Goal: Task Accomplishment & Management: Manage account settings

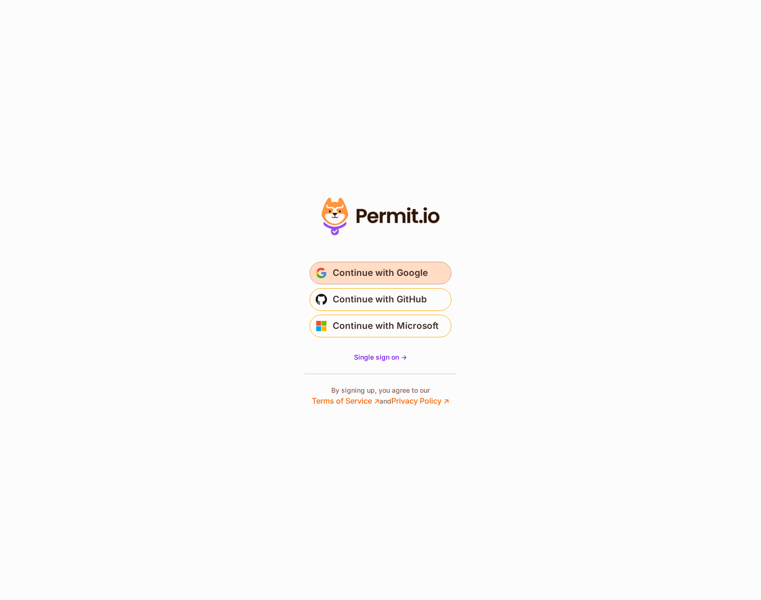
click at [373, 271] on span "Continue with Google" at bounding box center [379, 272] width 95 height 15
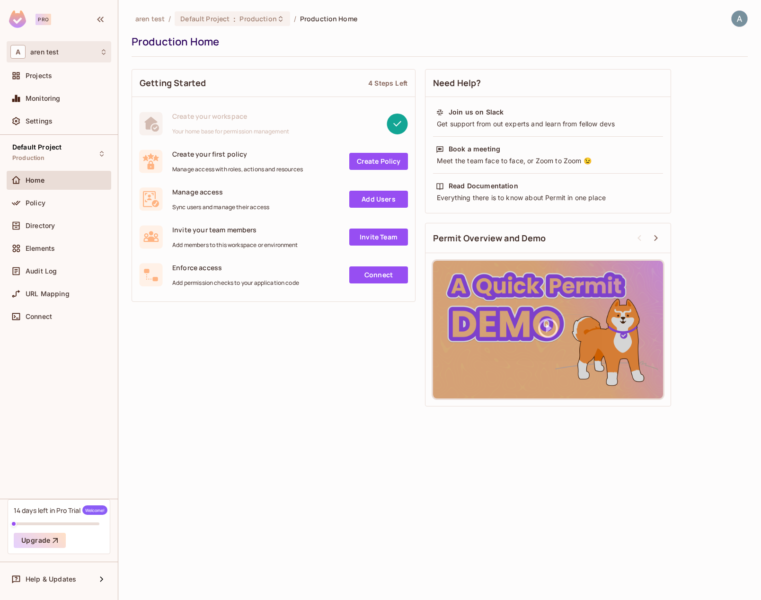
click at [96, 54] on div "A aren test" at bounding box center [58, 52] width 97 height 14
click at [94, 52] on div at bounding box center [380, 300] width 761 height 600
click at [739, 12] on img at bounding box center [739, 19] width 16 height 16
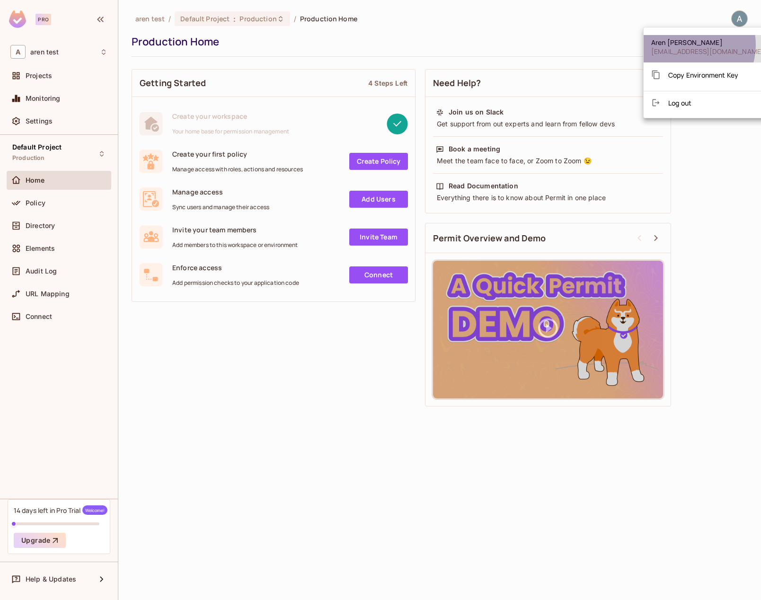
click at [687, 45] on span "Aren Pageler" at bounding box center [707, 42] width 113 height 9
click at [54, 53] on div at bounding box center [380, 300] width 761 height 600
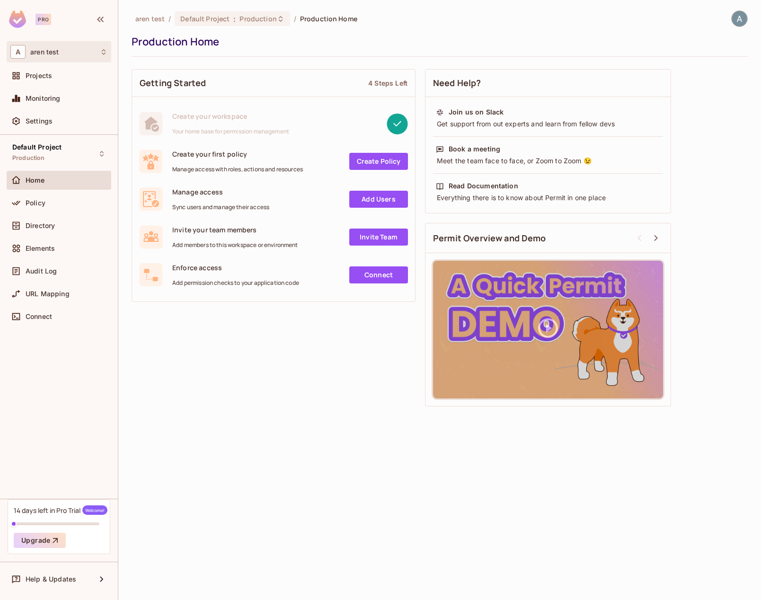
click at [61, 54] on div "A aren test" at bounding box center [58, 52] width 97 height 14
click at [83, 52] on div at bounding box center [380, 300] width 761 height 600
